Goal: Navigation & Orientation: Find specific page/section

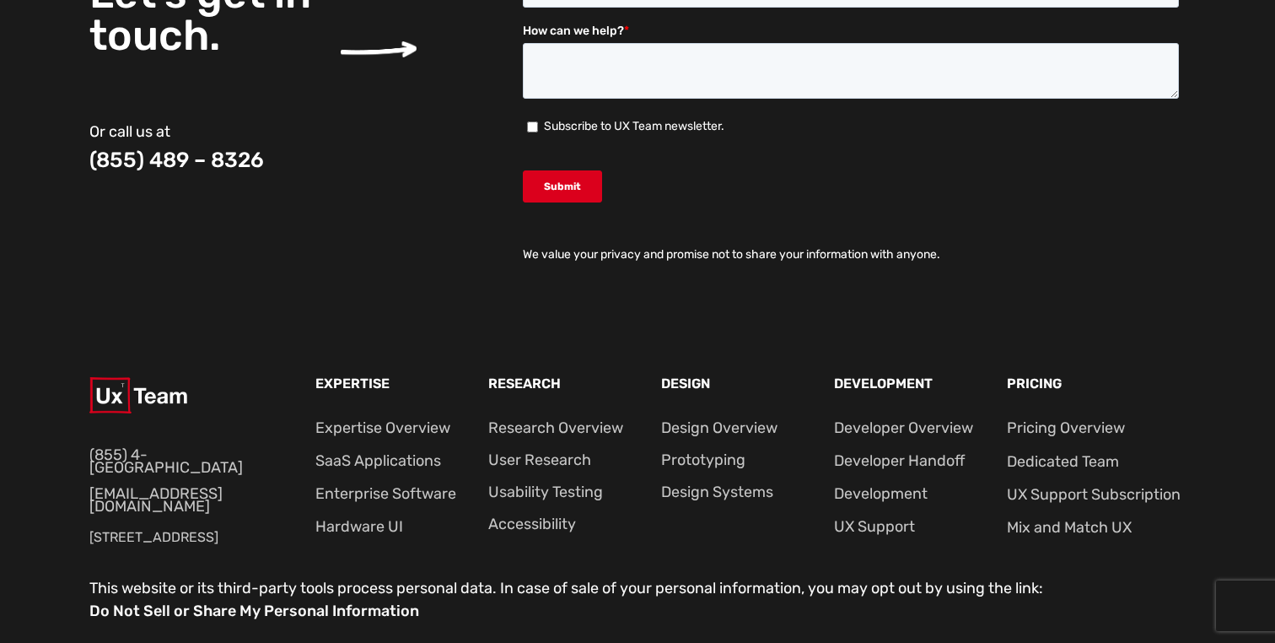
scroll to position [3027, 0]
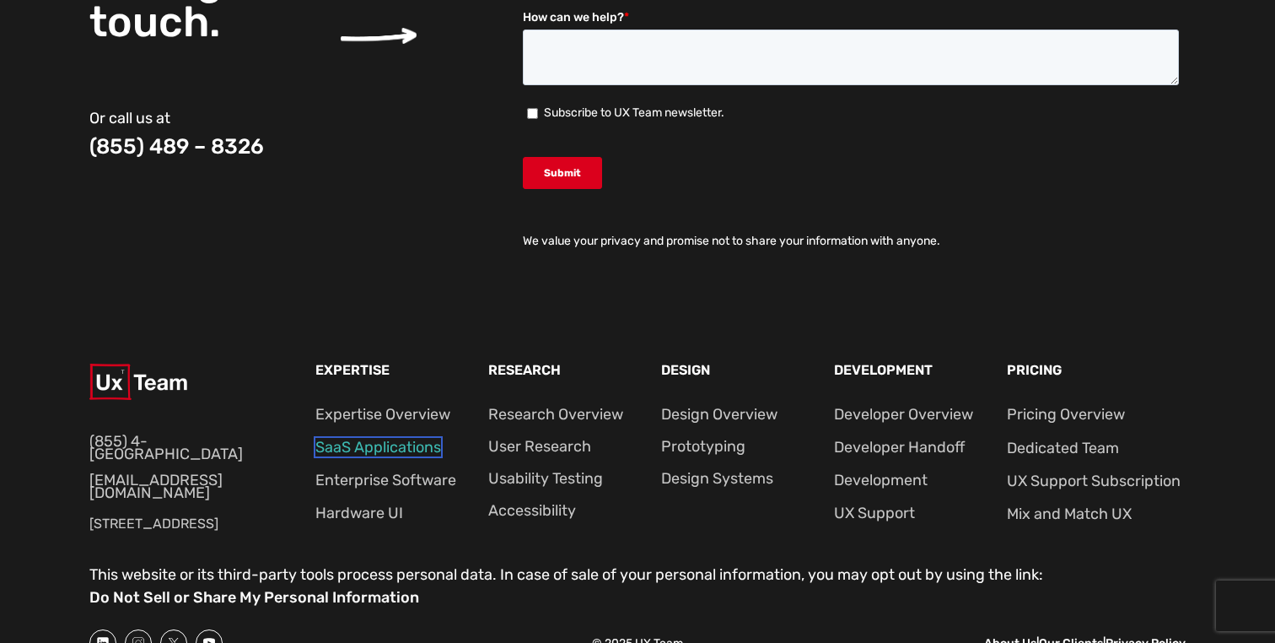
click at [394, 444] on link "SaaS Applications" at bounding box center [378, 447] width 126 height 19
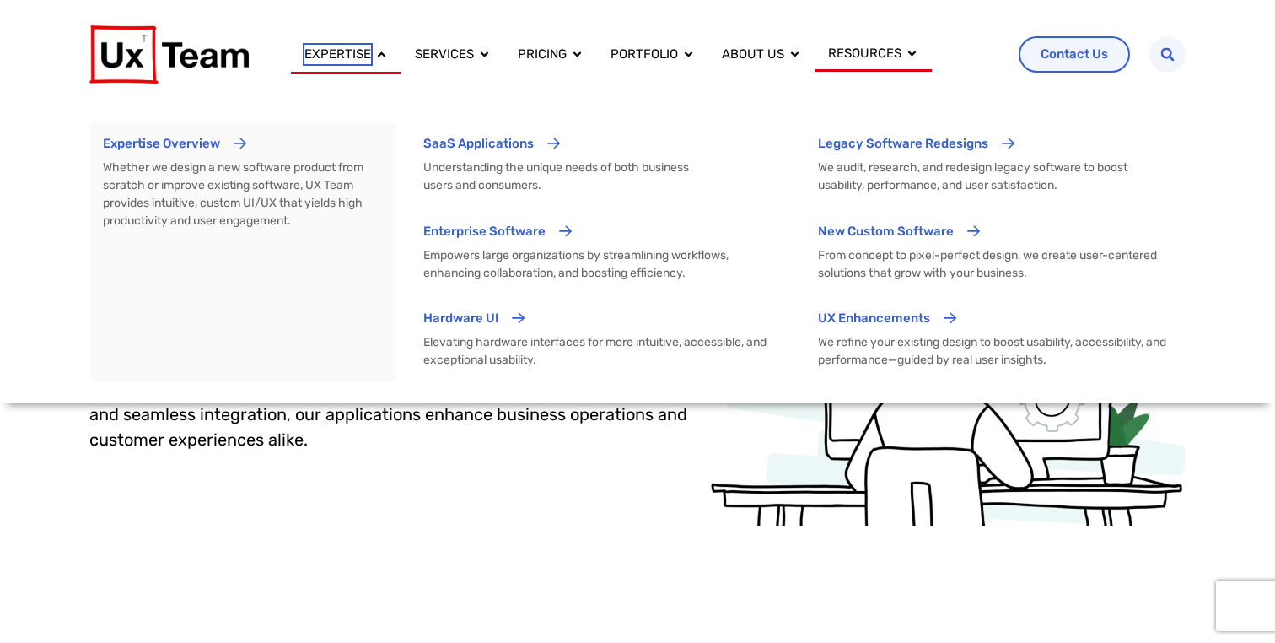
click at [350, 55] on span "Expertise" at bounding box center [338, 54] width 67 height 19
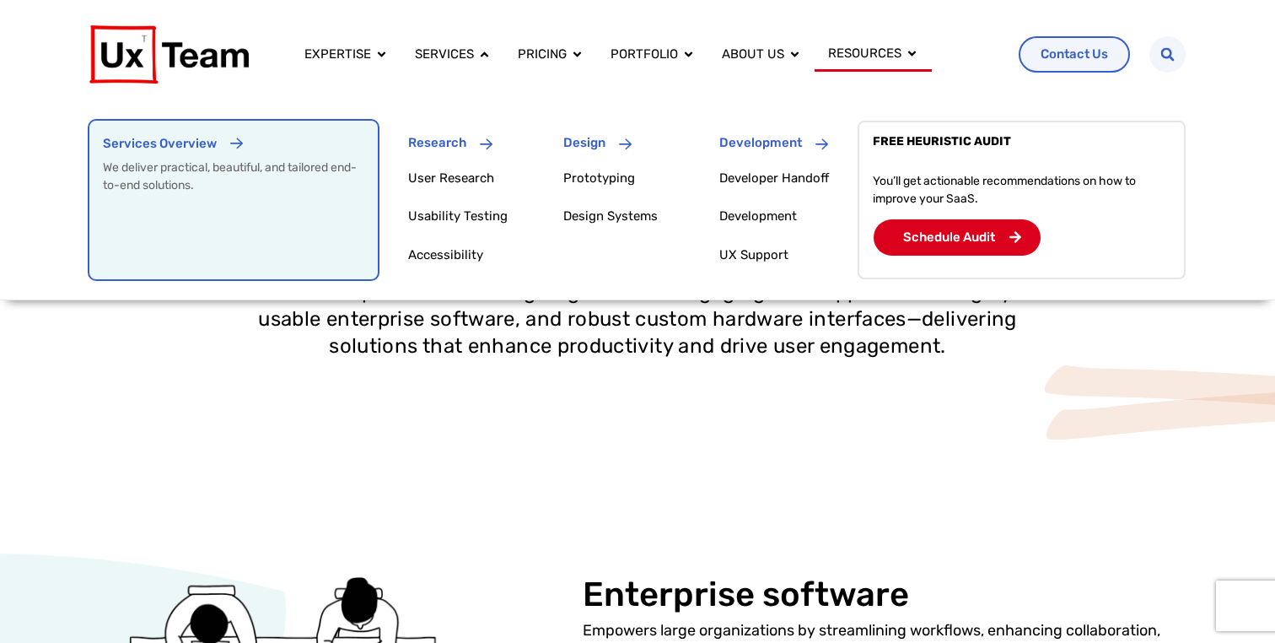
click at [188, 148] on p "Services Overview" at bounding box center [160, 143] width 114 height 19
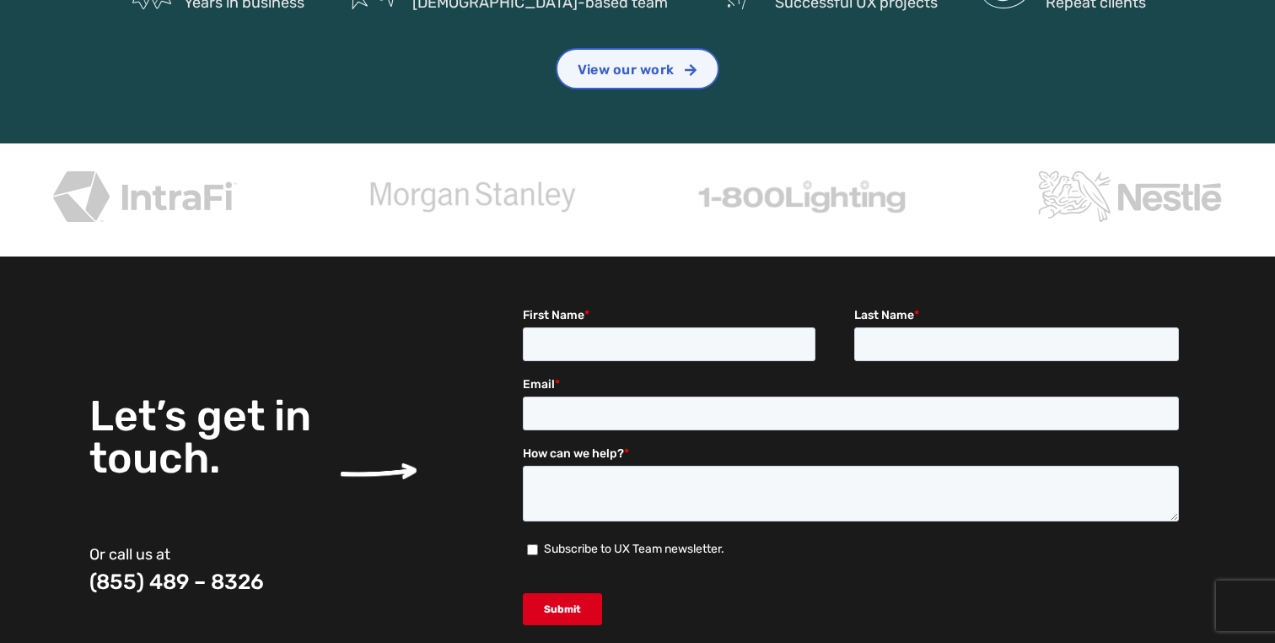
scroll to position [2165, 0]
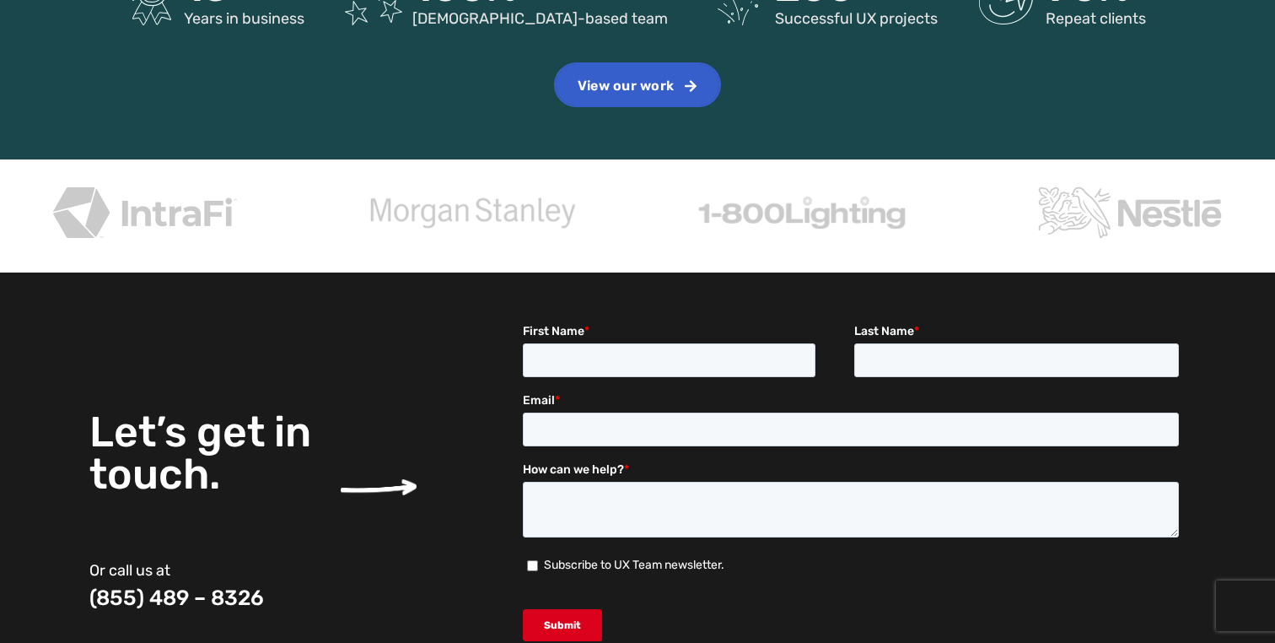
click at [626, 93] on span "View our work" at bounding box center [626, 85] width 96 height 13
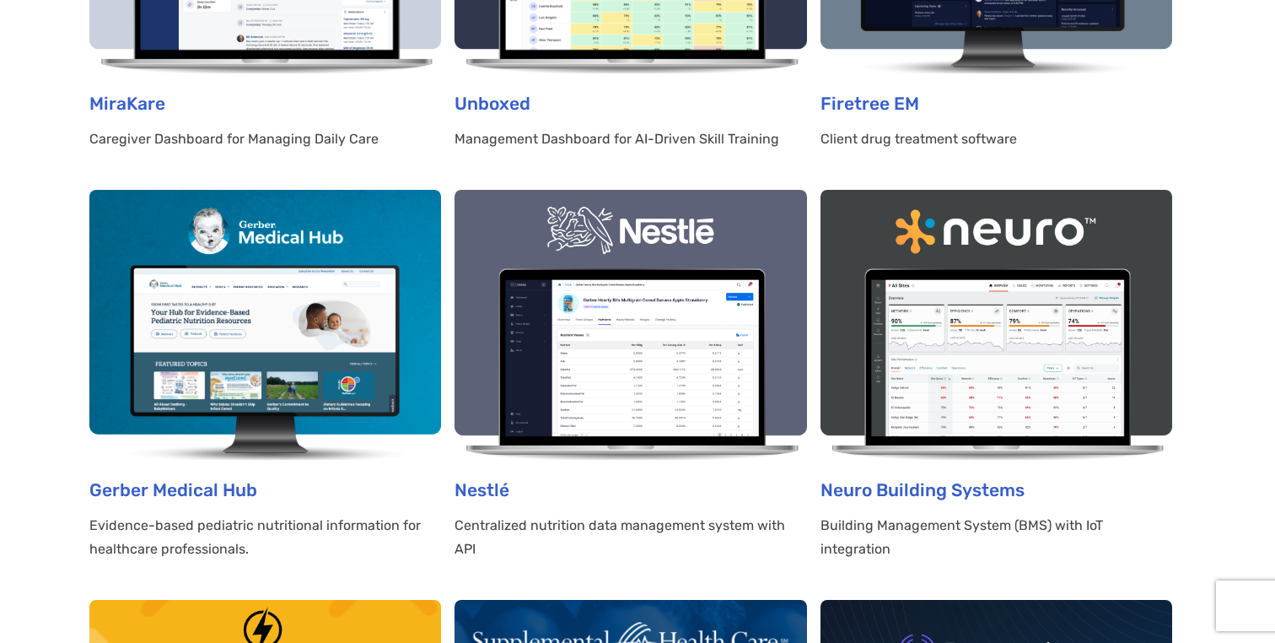
click at [643, 331] on img at bounding box center [631, 325] width 352 height 270
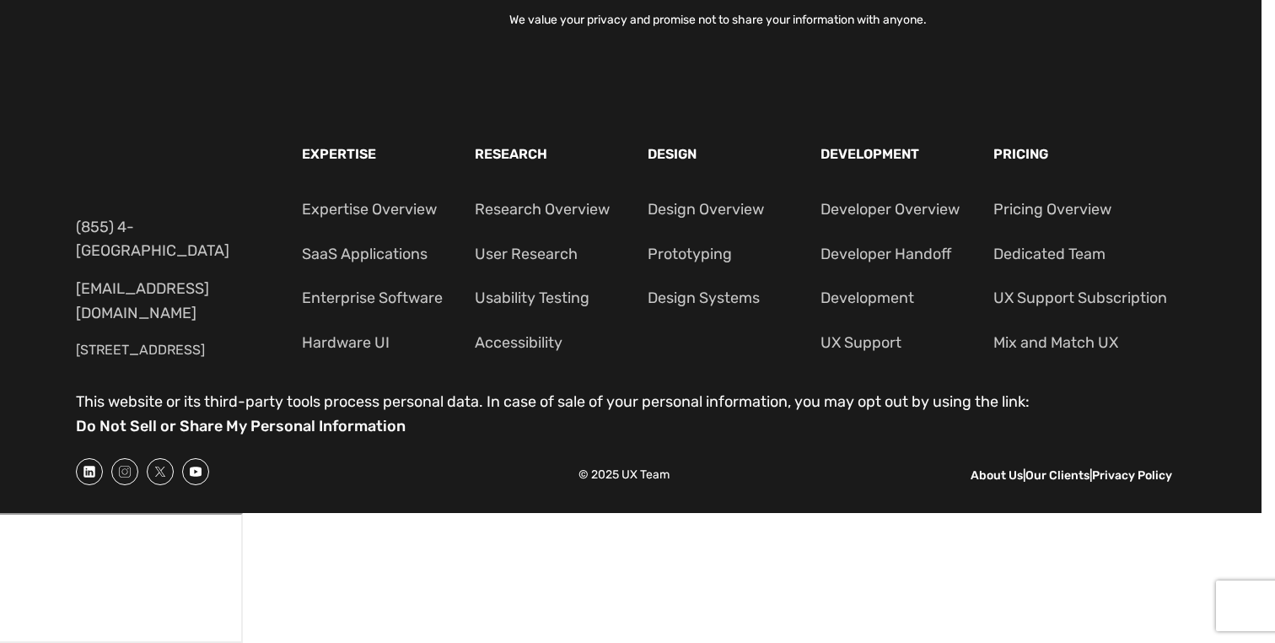
scroll to position [5093, 13]
